Goal: Transaction & Acquisition: Subscribe to service/newsletter

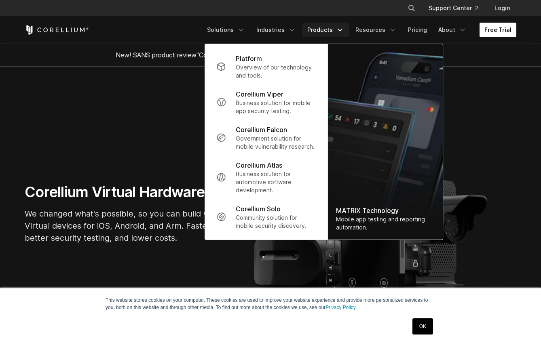
click at [486, 35] on link "Free Trial" at bounding box center [497, 30] width 37 height 15
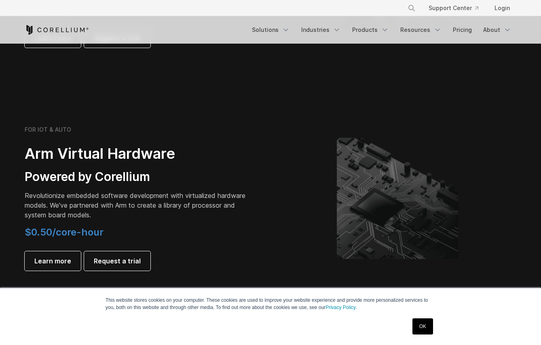
scroll to position [887, 0]
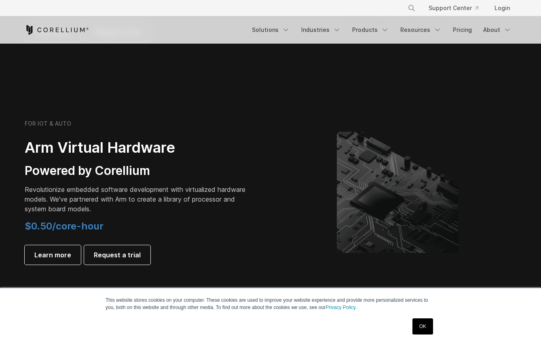
click at [420, 324] on link "OK" at bounding box center [422, 326] width 21 height 16
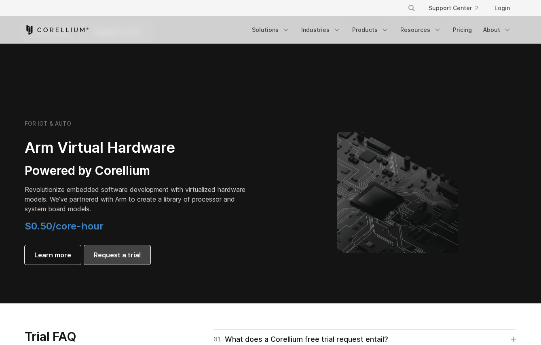
click at [131, 254] on span "Request a trial" at bounding box center [117, 255] width 47 height 10
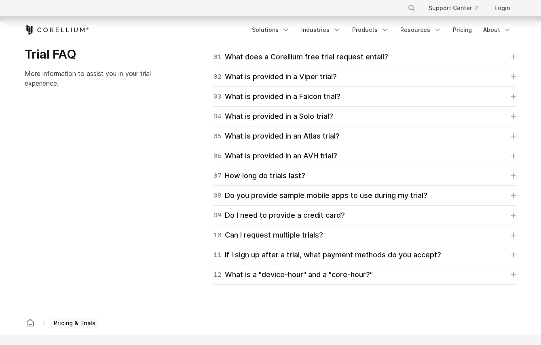
scroll to position [1164, 0]
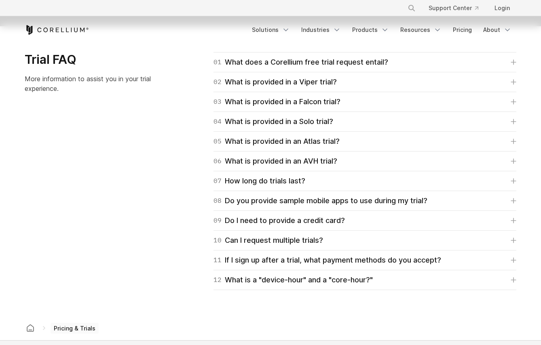
drag, startPoint x: 172, startPoint y: 216, endPoint x: 170, endPoint y: 204, distance: 11.8
click at [273, 229] on div "09 Do I need to provide a credit card? No. You'll only need to provide a paymen…" at bounding box center [364, 222] width 303 height 20
click at [274, 225] on div "09 Do I need to provide a credit card?" at bounding box center [278, 221] width 131 height 11
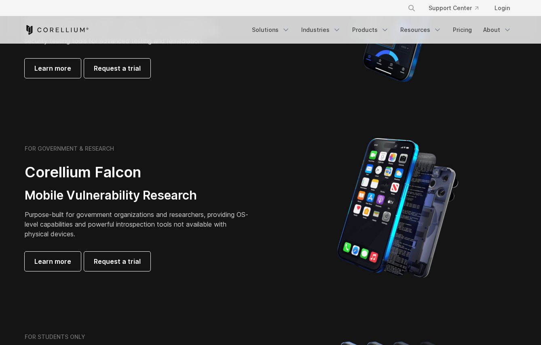
scroll to position [0, 0]
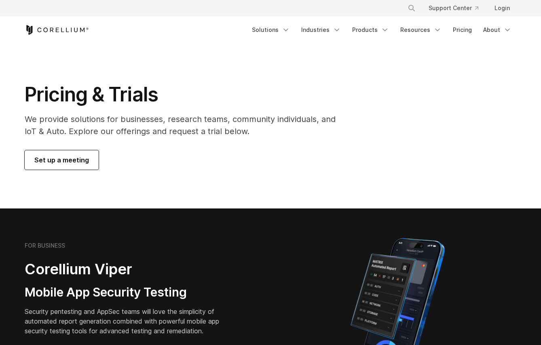
drag, startPoint x: 130, startPoint y: 268, endPoint x: 94, endPoint y: 197, distance: 79.3
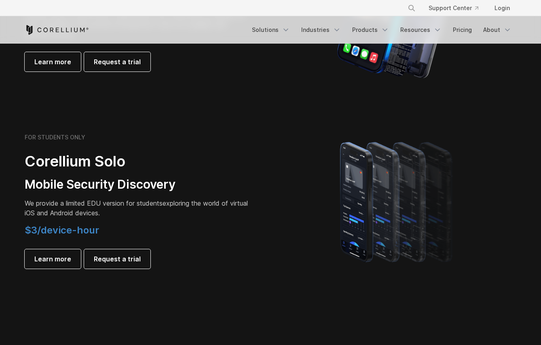
scroll to position [494, 0]
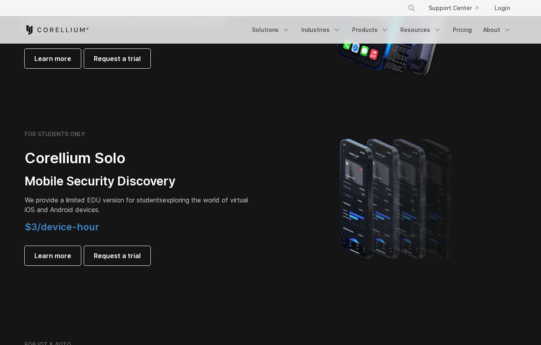
drag, startPoint x: 267, startPoint y: 234, endPoint x: 185, endPoint y: 247, distance: 83.4
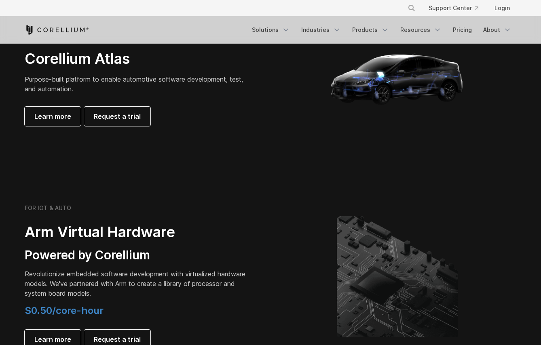
scroll to position [817, 0]
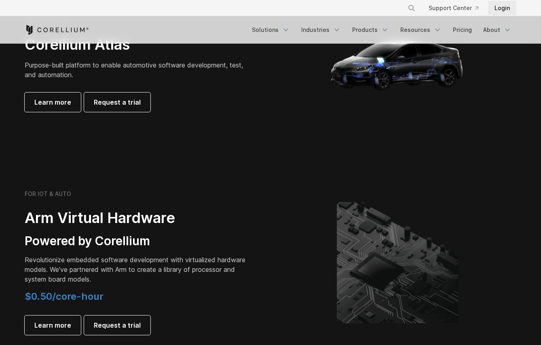
click at [500, 8] on link "Login" at bounding box center [502, 8] width 28 height 15
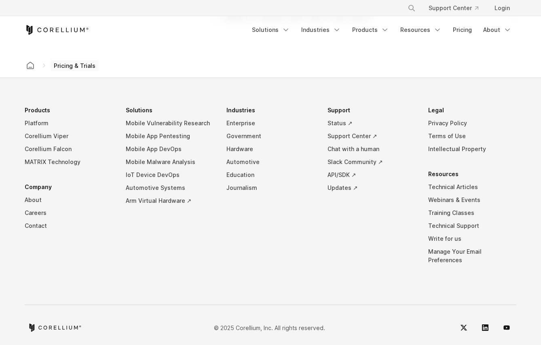
drag, startPoint x: 338, startPoint y: 114, endPoint x: 274, endPoint y: 224, distance: 126.7
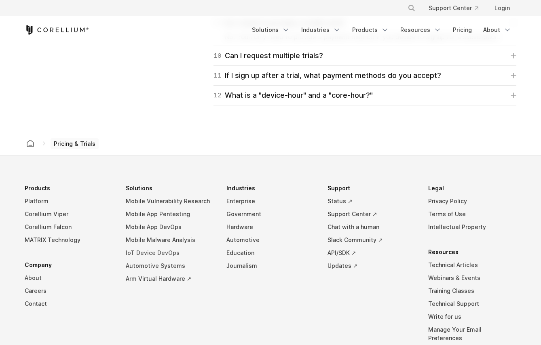
scroll to position [1399, 0]
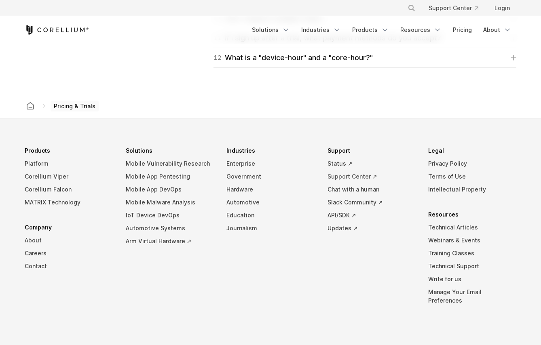
click at [346, 174] on link "Support Center ↗" at bounding box center [371, 176] width 88 height 13
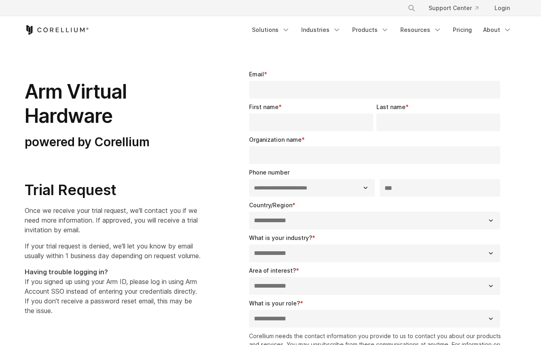
select select "**"
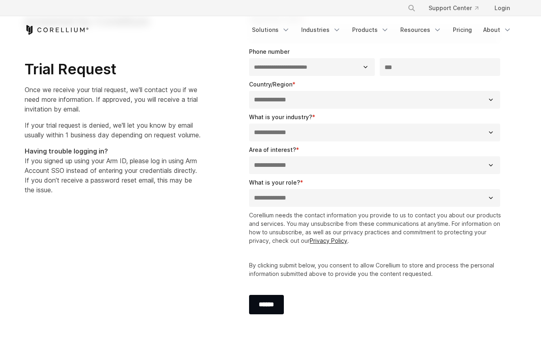
scroll to position [121, 0]
